Goal: Task Accomplishment & Management: Use online tool/utility

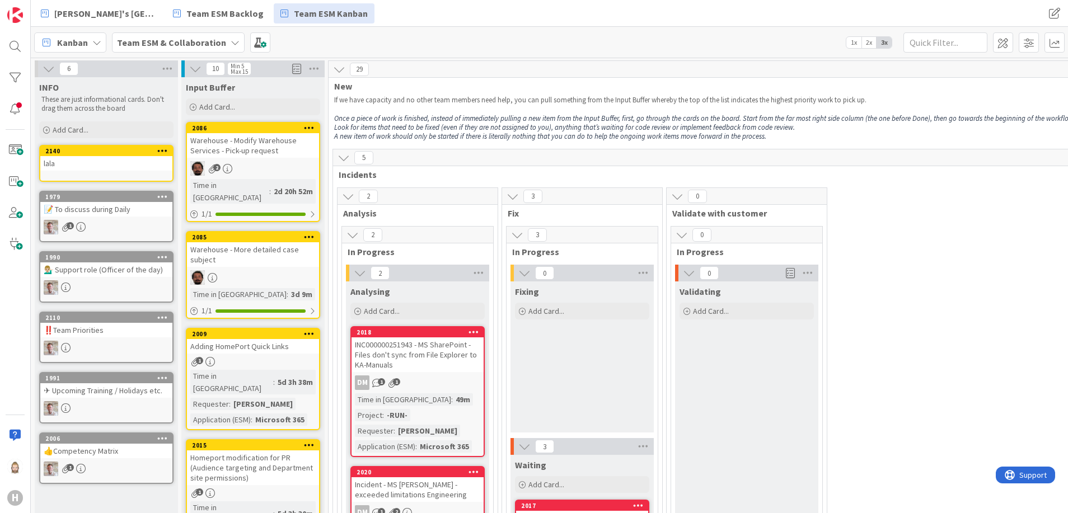
click at [214, 44] on b "Team ESM & Collaboration" at bounding box center [171, 42] width 109 height 11
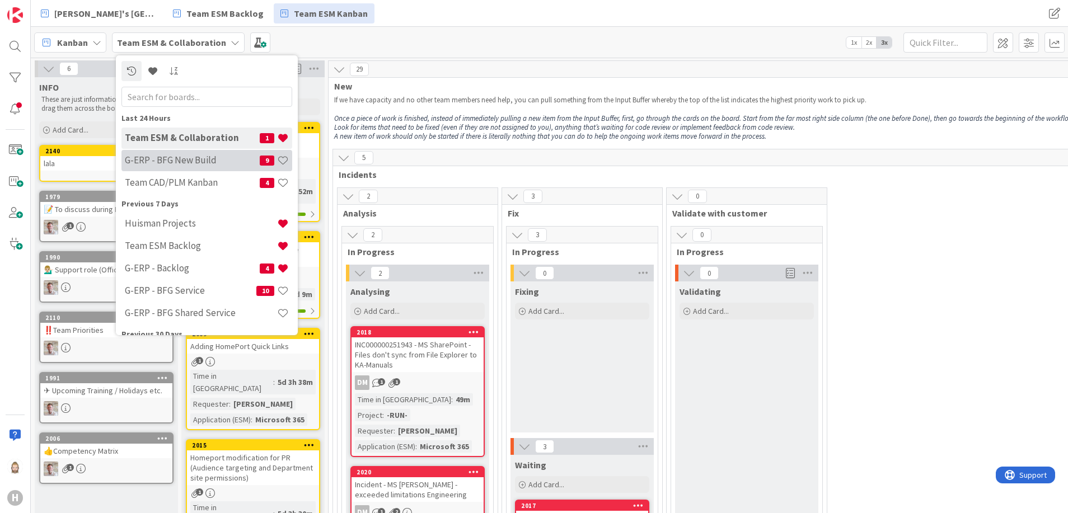
click at [202, 160] on h4 "G-ERP - BFG New Build" at bounding box center [192, 160] width 135 height 11
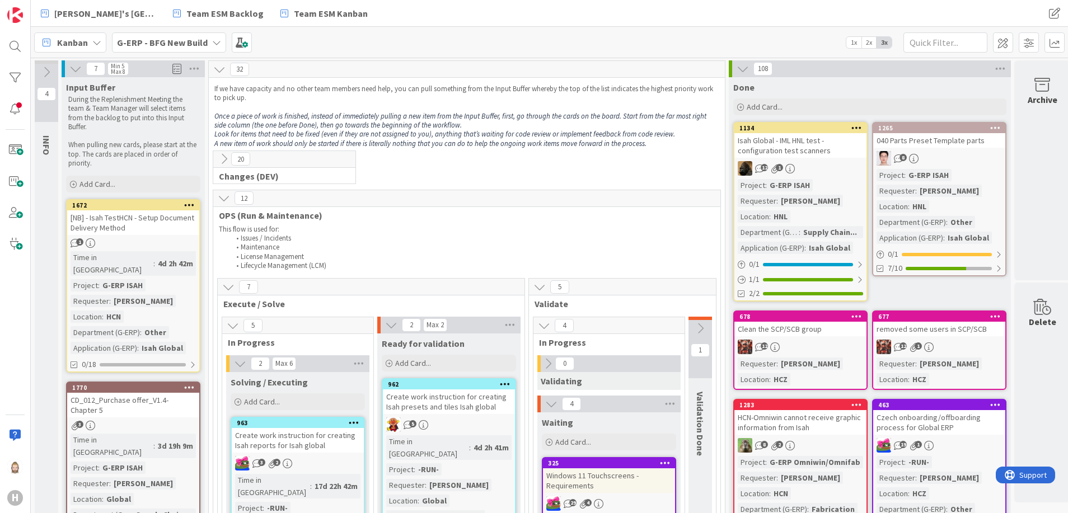
click at [743, 72] on icon at bounding box center [743, 69] width 12 height 12
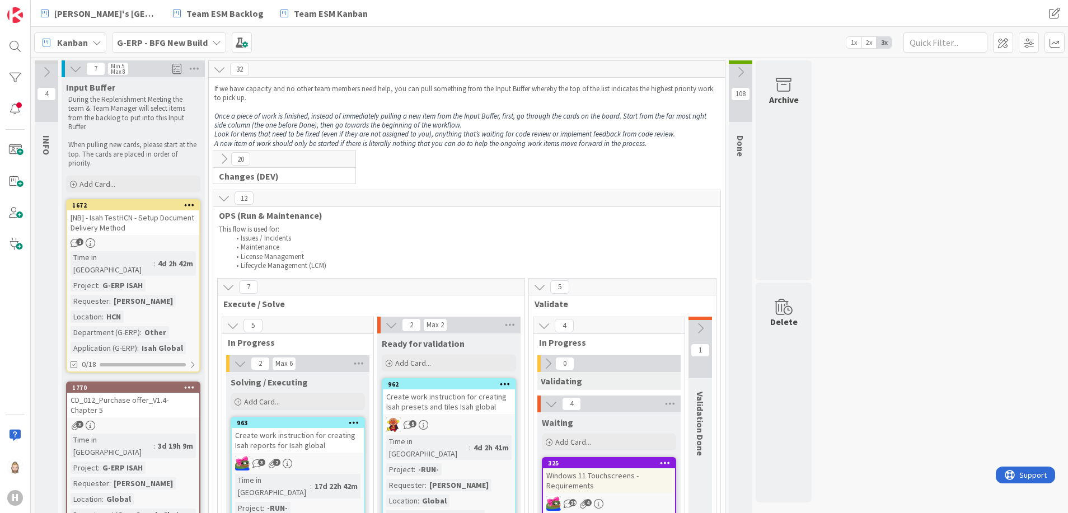
scroll to position [168, 0]
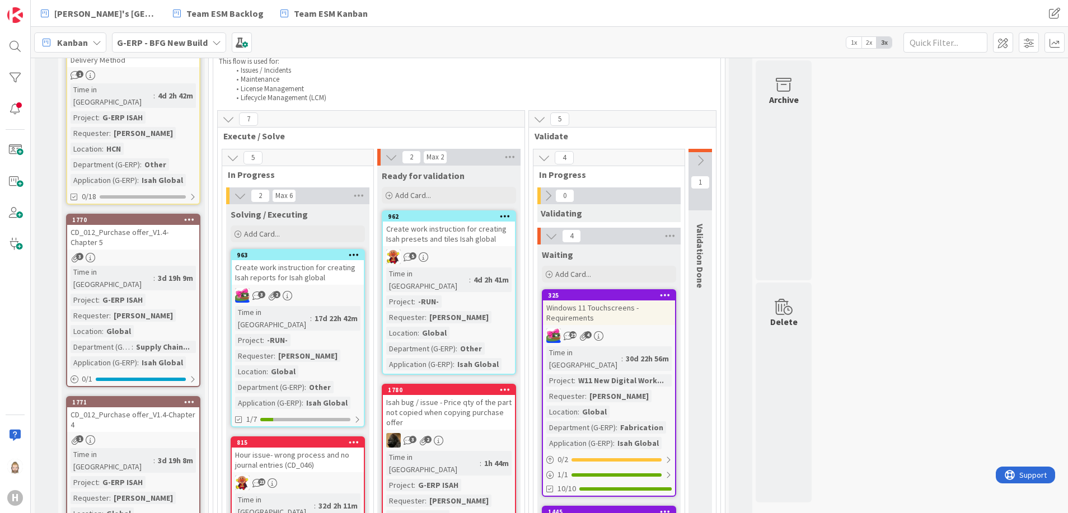
click at [702, 158] on icon at bounding box center [700, 161] width 12 height 12
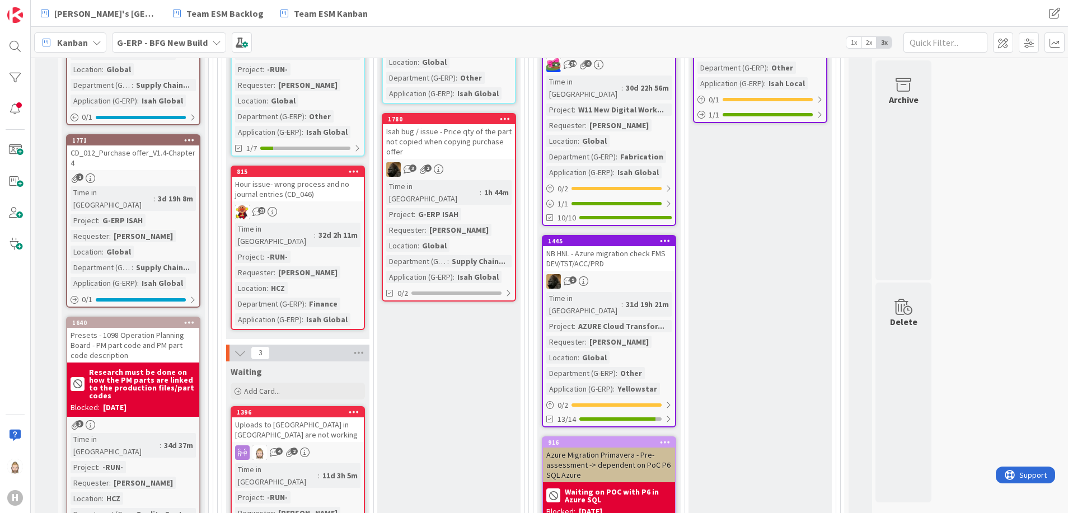
scroll to position [428, 0]
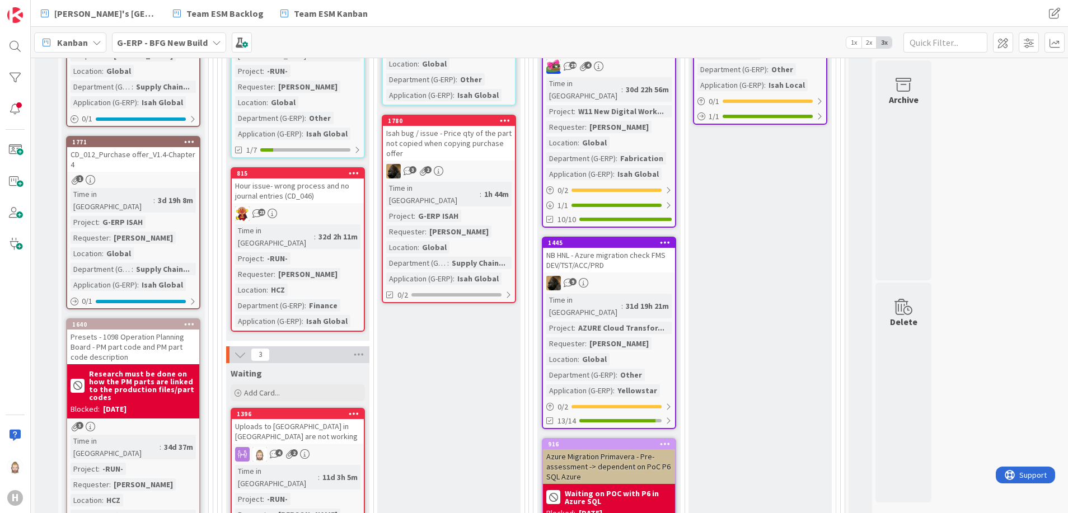
click at [331, 179] on div "Hour issue- wrong process and no journal entries (CD_046)" at bounding box center [298, 191] width 132 height 25
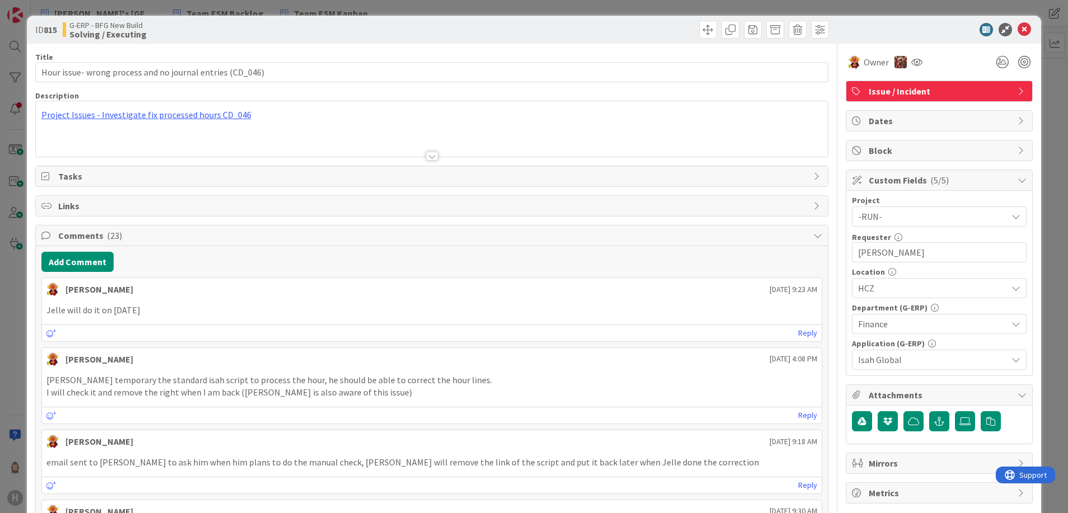
click at [888, 185] on span "Custom Fields ( 5/5 )" at bounding box center [940, 180] width 143 height 13
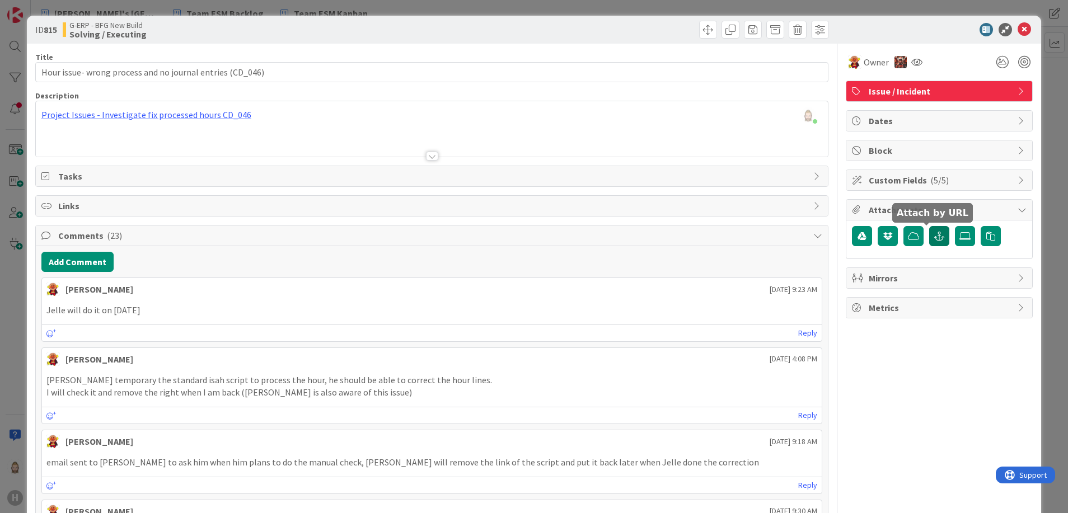
click at [929, 231] on button "button" at bounding box center [939, 236] width 20 height 20
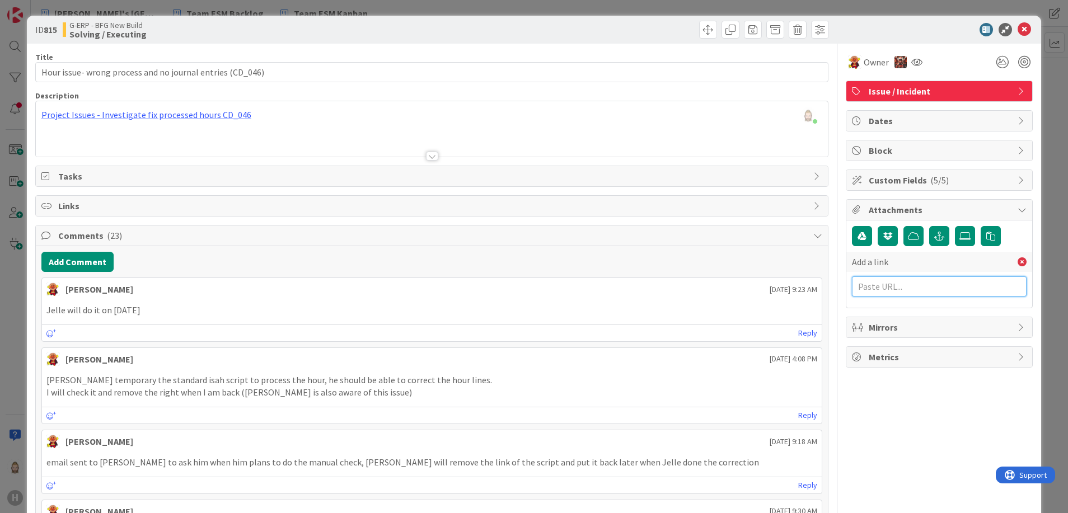
click at [914, 288] on input "text" at bounding box center [939, 287] width 175 height 20
paste input "[URL][DOMAIN_NAME]"
type input "[URL][DOMAIN_NAME]"
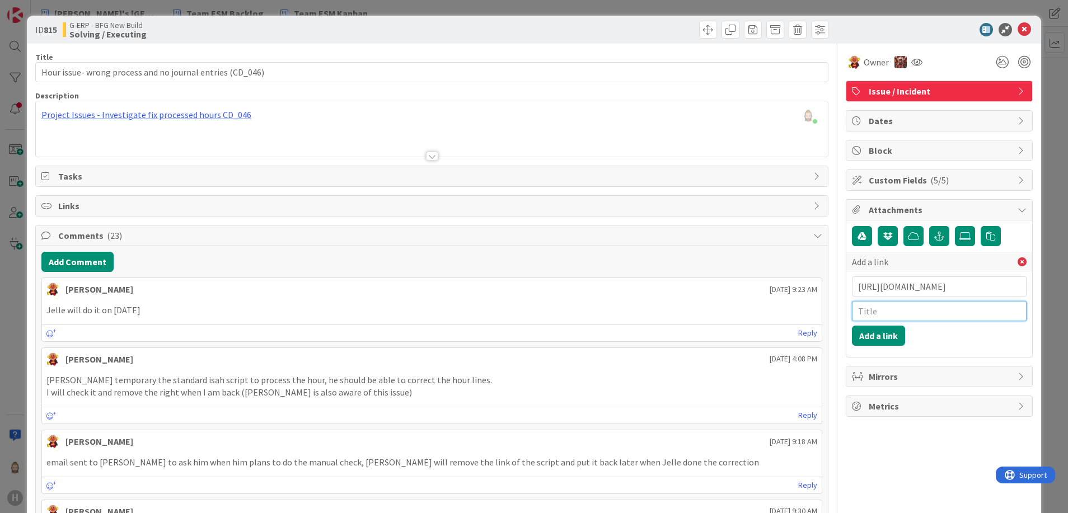
click at [917, 311] on input "text" at bounding box center [939, 311] width 175 height 20
type input "test"
click at [928, 339] on div "Add a link [URL][DOMAIN_NAME] test Add a link" at bounding box center [939, 299] width 175 height 94
click at [877, 334] on button "Add a link" at bounding box center [878, 336] width 53 height 20
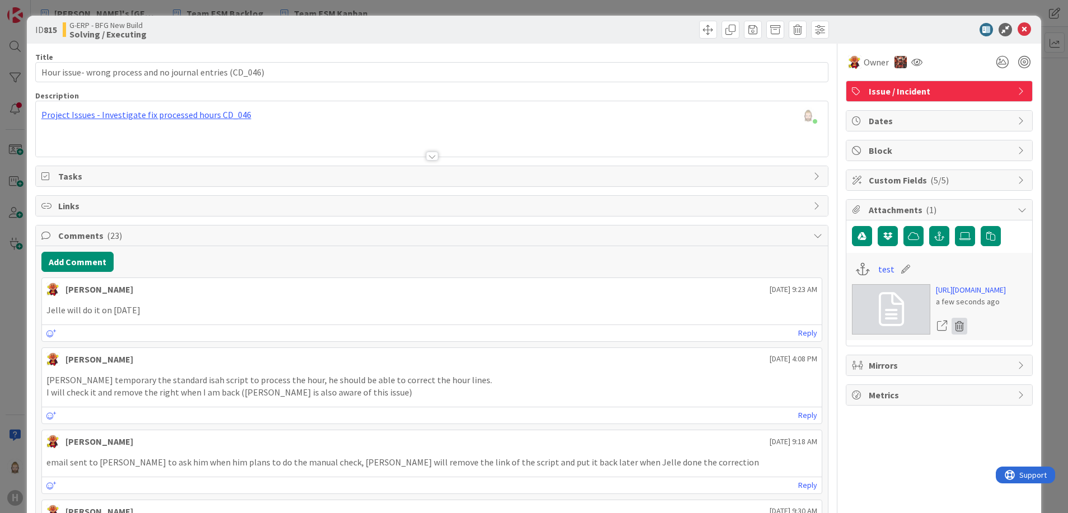
click at [952, 335] on icon at bounding box center [960, 326] width 16 height 17
click at [845, 391] on button "Delete" at bounding box center [855, 381] width 42 height 20
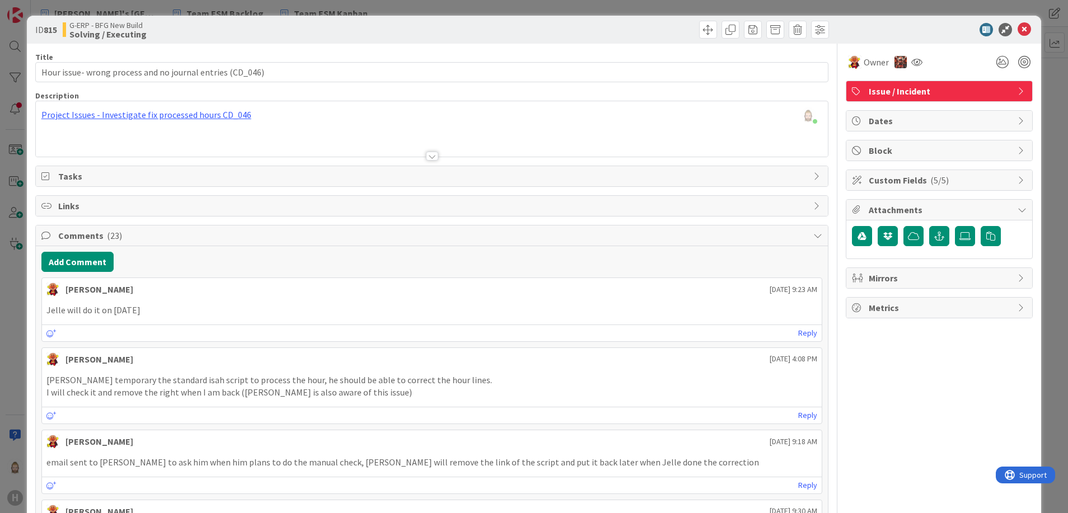
click at [919, 209] on span "Attachments" at bounding box center [940, 209] width 143 height 13
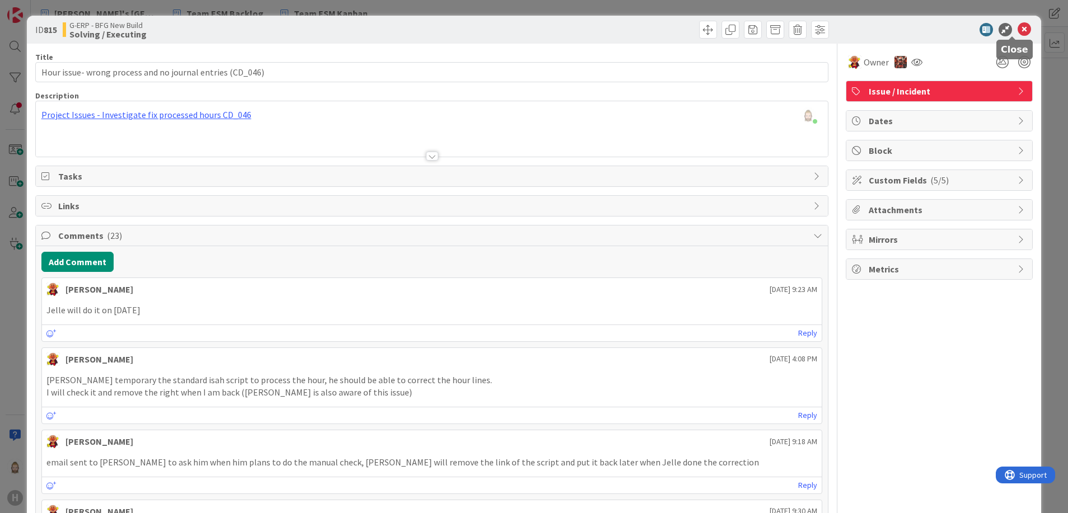
click at [1018, 28] on icon at bounding box center [1024, 29] width 13 height 13
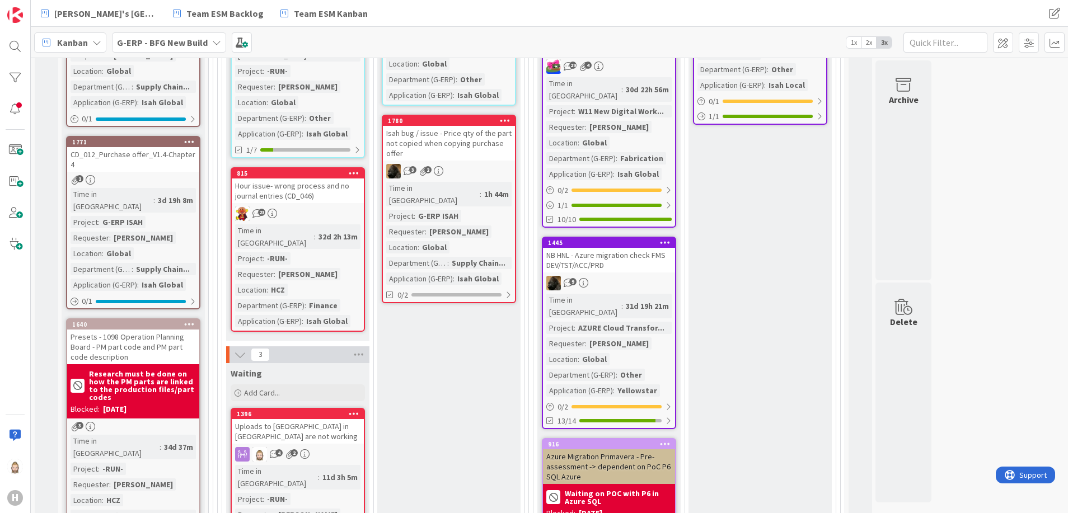
click at [45, 427] on div "4 INFO This column can be used for informational tickets that will not move acr…" at bounding box center [47, 450] width 24 height 1637
click at [193, 41] on b "G-ERP - BFG New Build" at bounding box center [162, 42] width 91 height 11
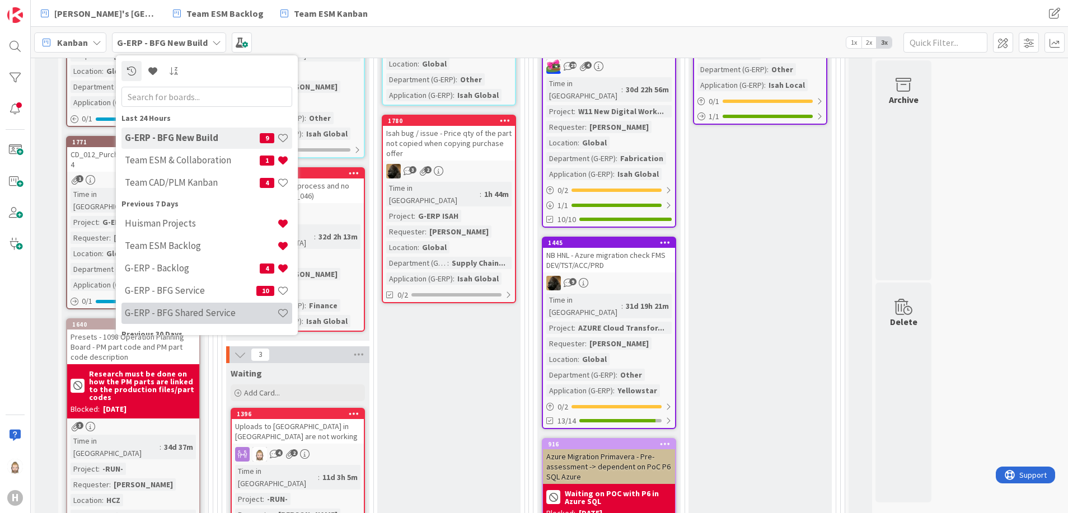
click at [207, 317] on h4 "G-ERP - BFG Shared Service" at bounding box center [201, 312] width 152 height 11
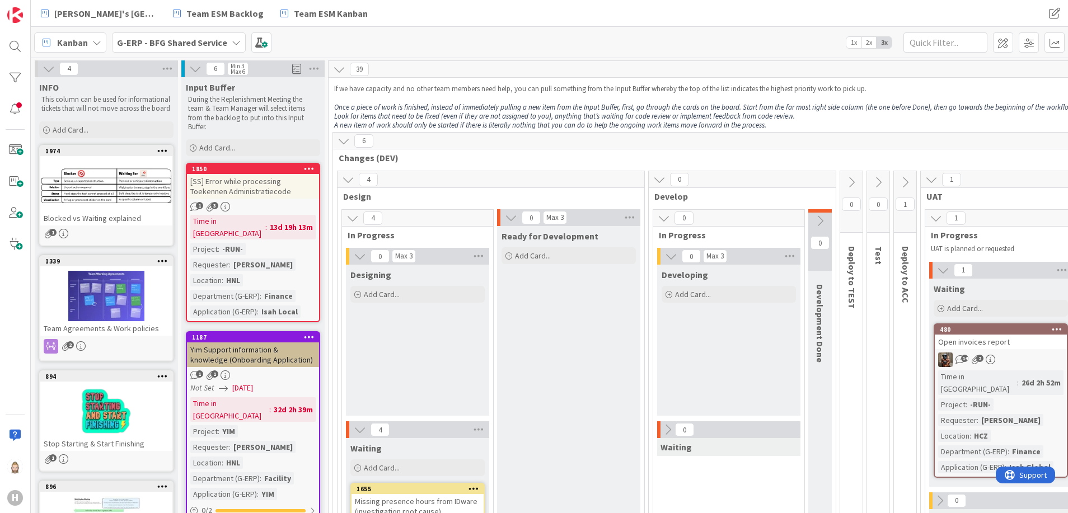
click at [194, 70] on icon at bounding box center [195, 69] width 12 height 12
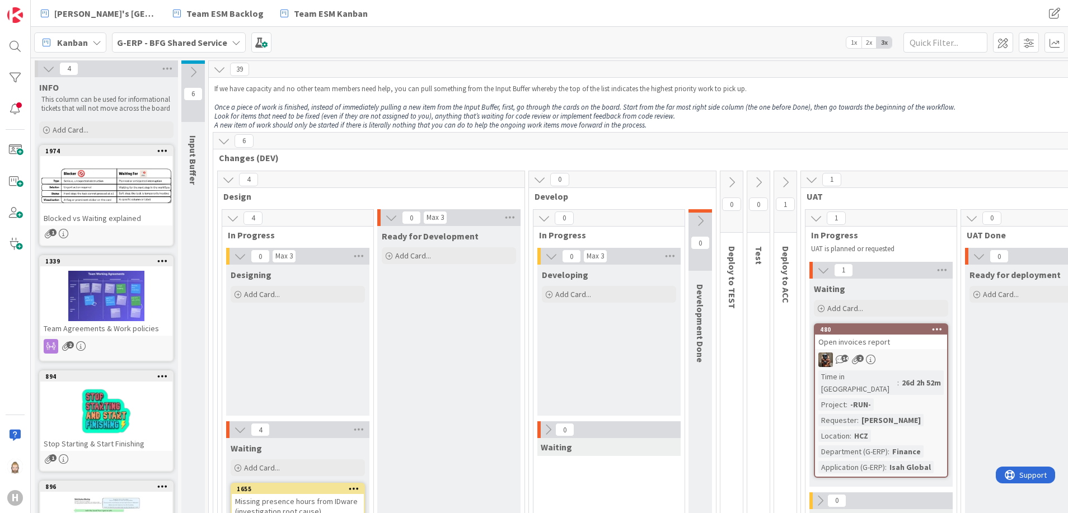
click at [43, 72] on icon at bounding box center [49, 69] width 12 height 12
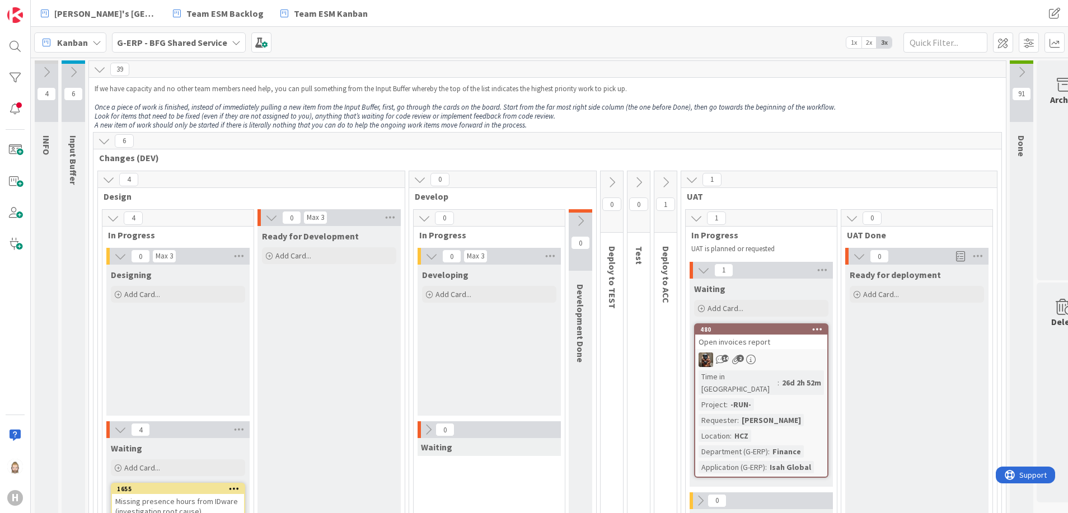
click at [186, 45] on b "G-ERP - BFG Shared Service" at bounding box center [172, 42] width 110 height 11
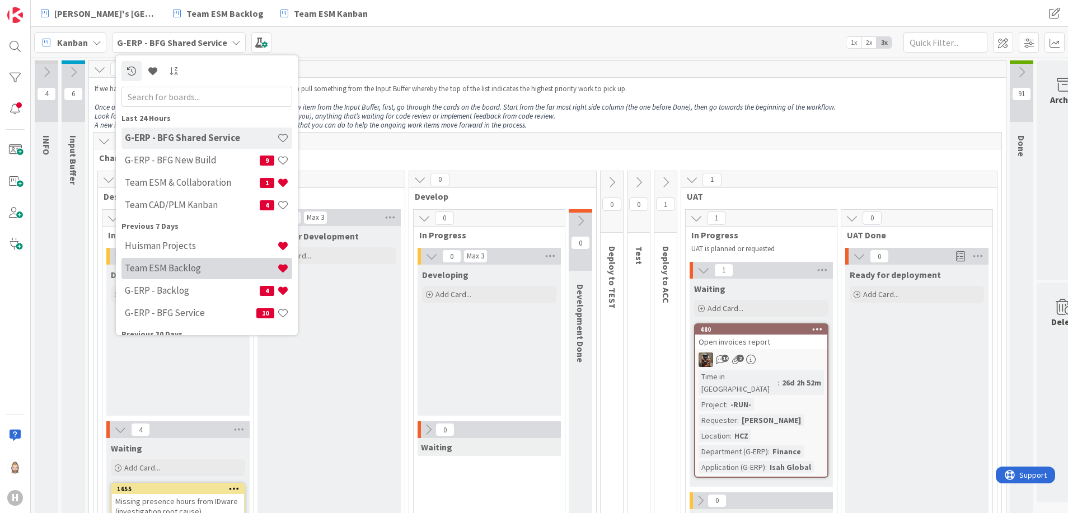
click at [216, 263] on h4 "Team ESM Backlog" at bounding box center [201, 268] width 152 height 11
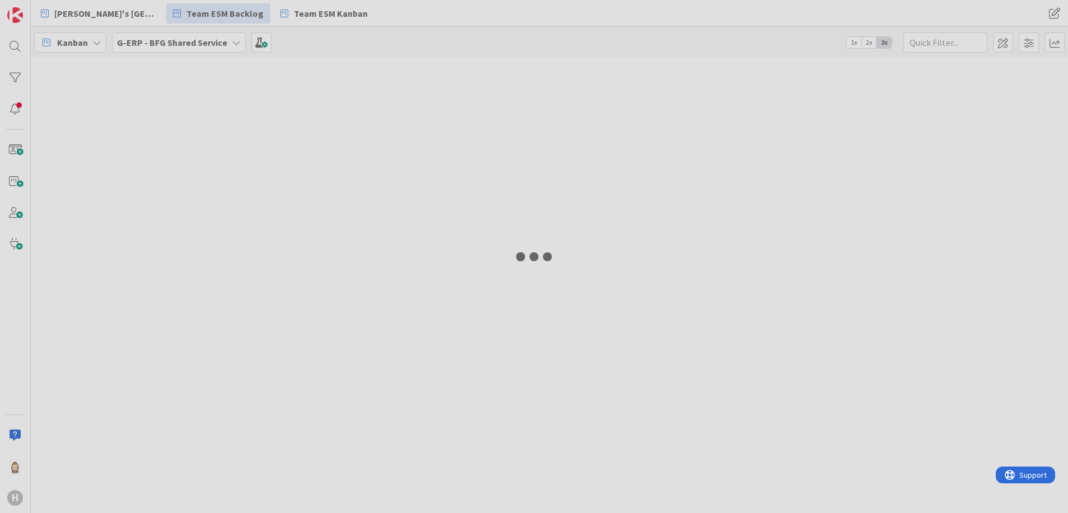
click at [216, 263] on div at bounding box center [534, 256] width 1068 height 513
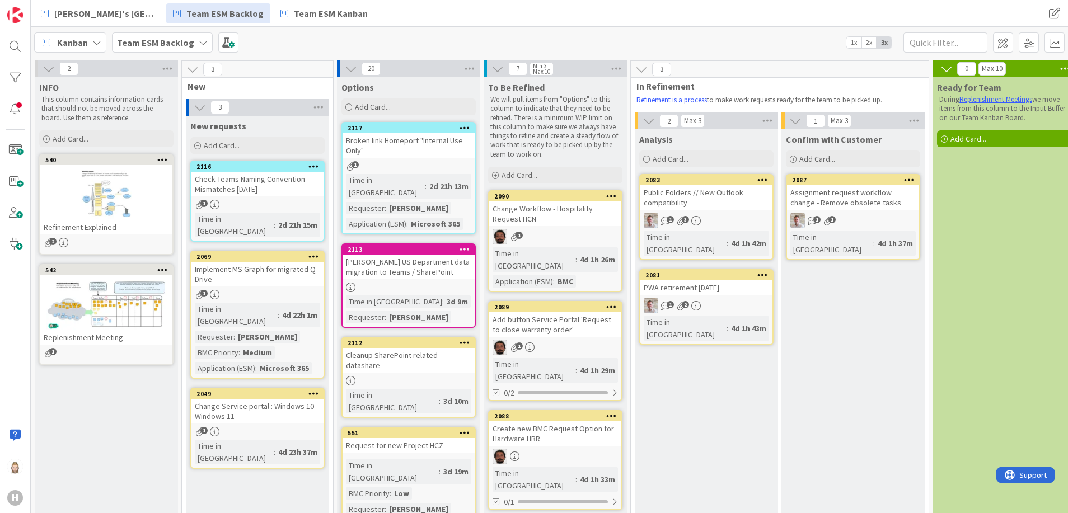
click at [186, 41] on b "Team ESM Backlog" at bounding box center [155, 42] width 77 height 11
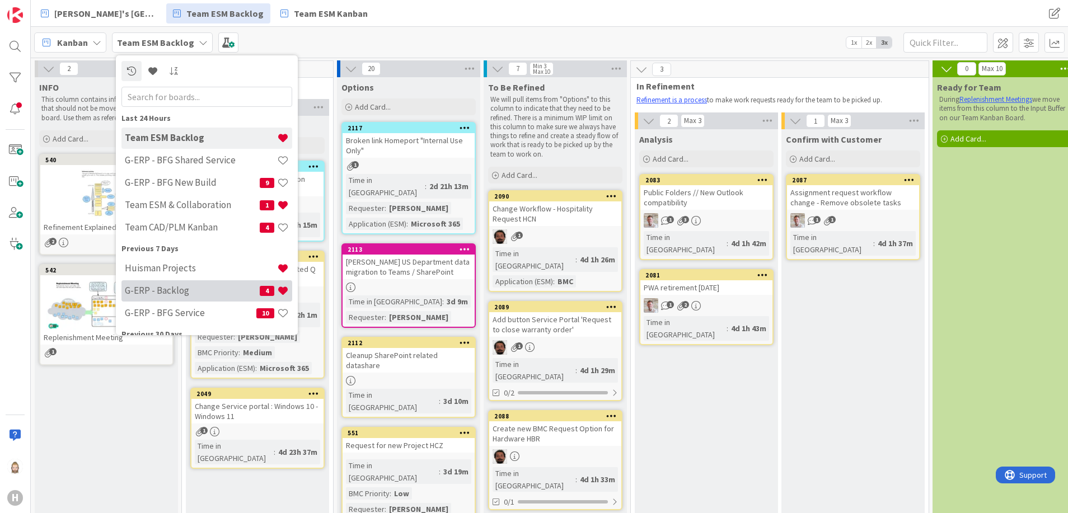
click at [209, 291] on h4 "G-ERP - Backlog" at bounding box center [192, 290] width 135 height 11
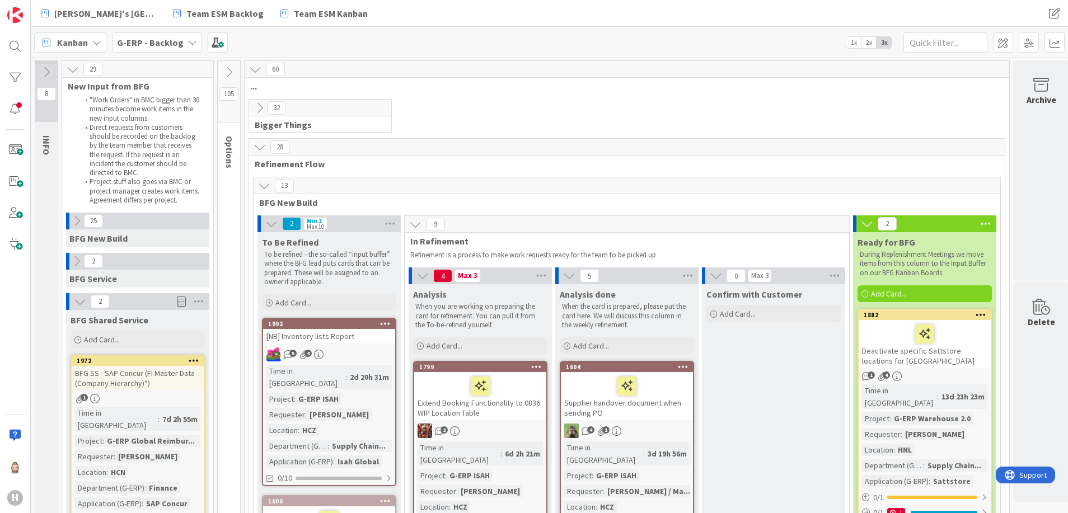
click at [258, 107] on icon at bounding box center [260, 108] width 12 height 12
